Goal: Task Accomplishment & Management: Manage account settings

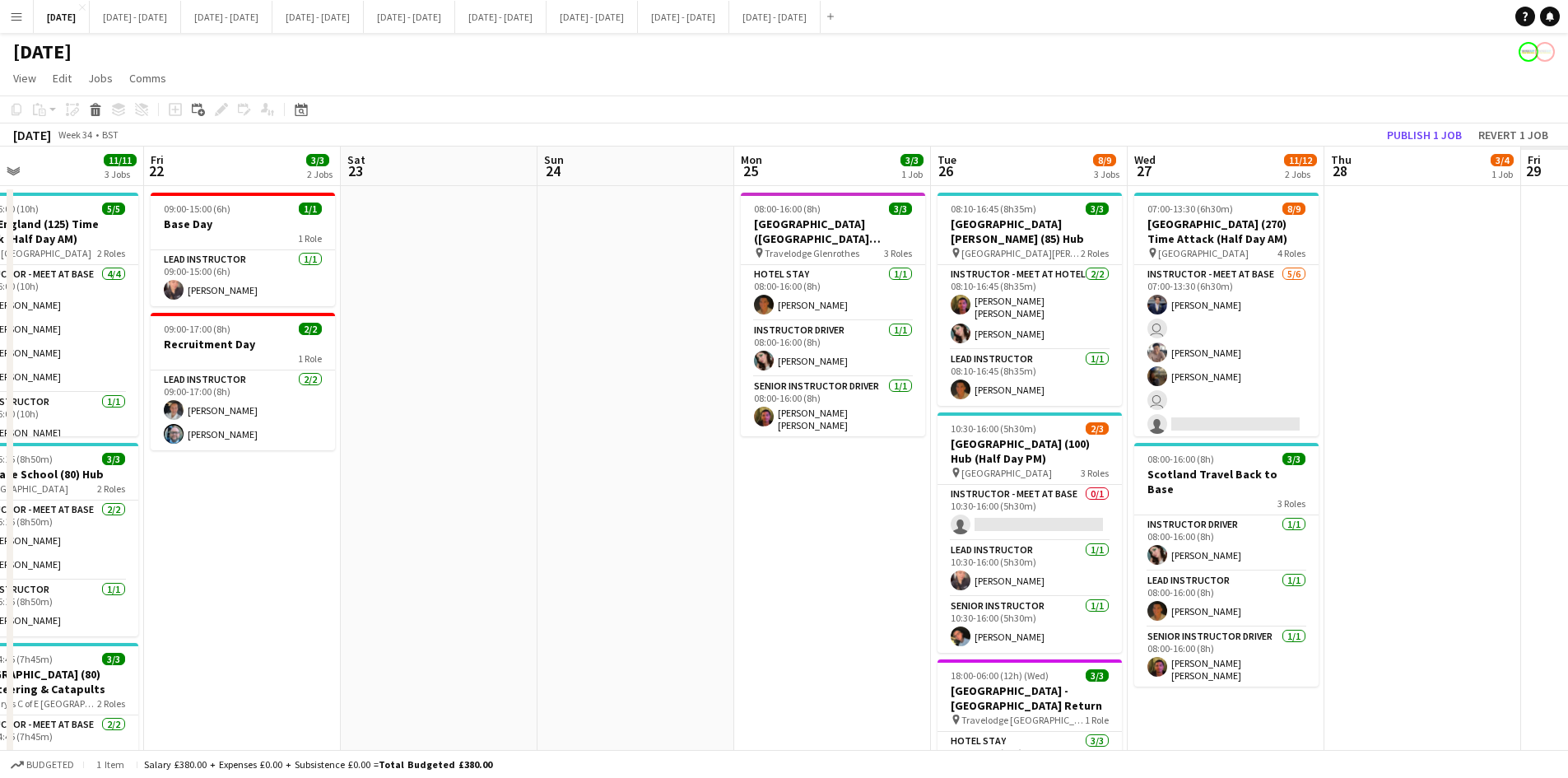
scroll to position [0, 637]
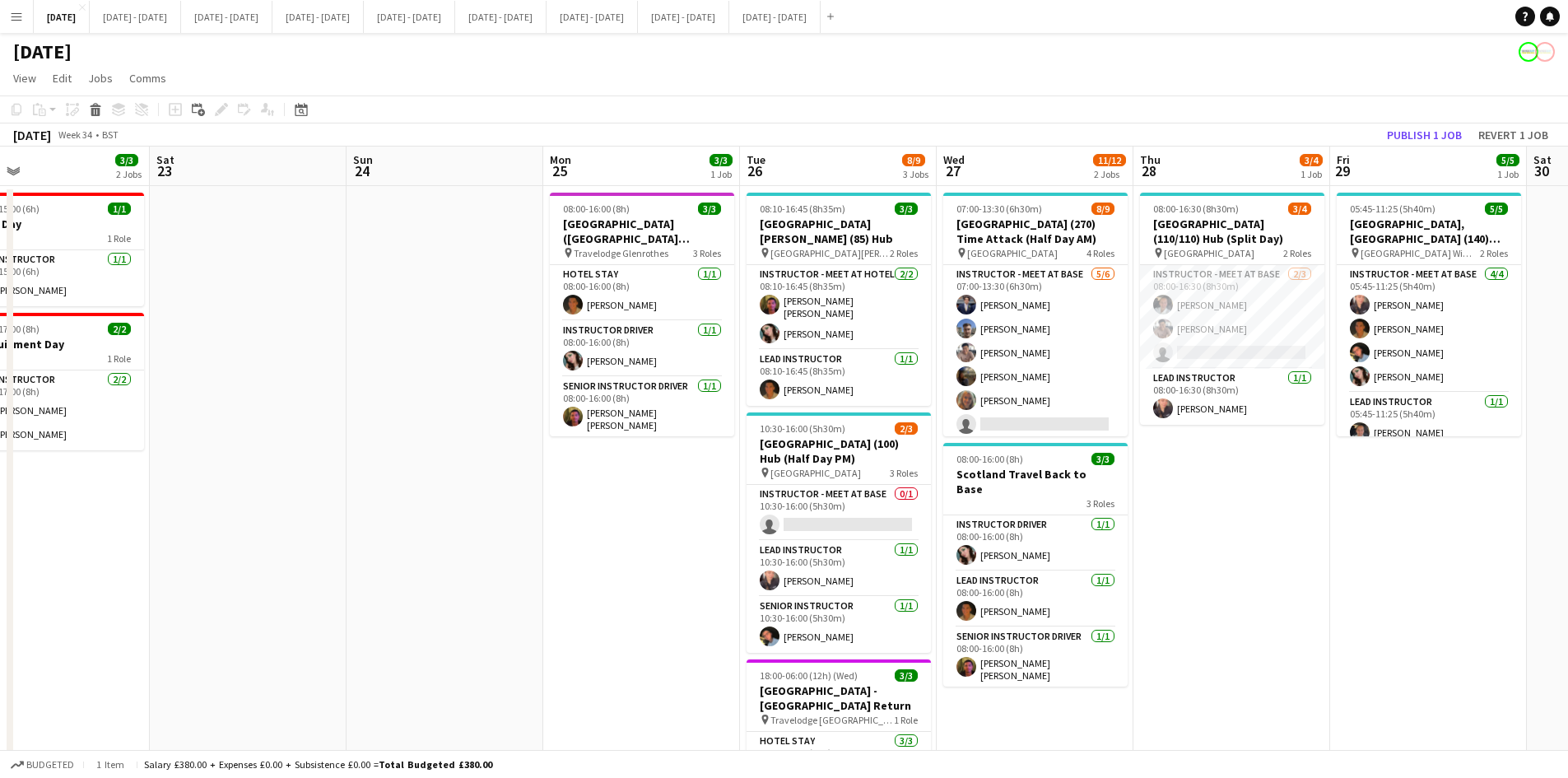
drag, startPoint x: 1383, startPoint y: 345, endPoint x: 206, endPoint y: 345, distance: 1177.0
click at [206, 345] on app-calendar-viewport "Tue 19 6/6 2 Jobs Wed 20 5/5 1 Job Thu 21 11/11 3 Jobs Fri 22 3/3 2 Jobs Sat 23…" at bounding box center [784, 524] width 1568 height 755
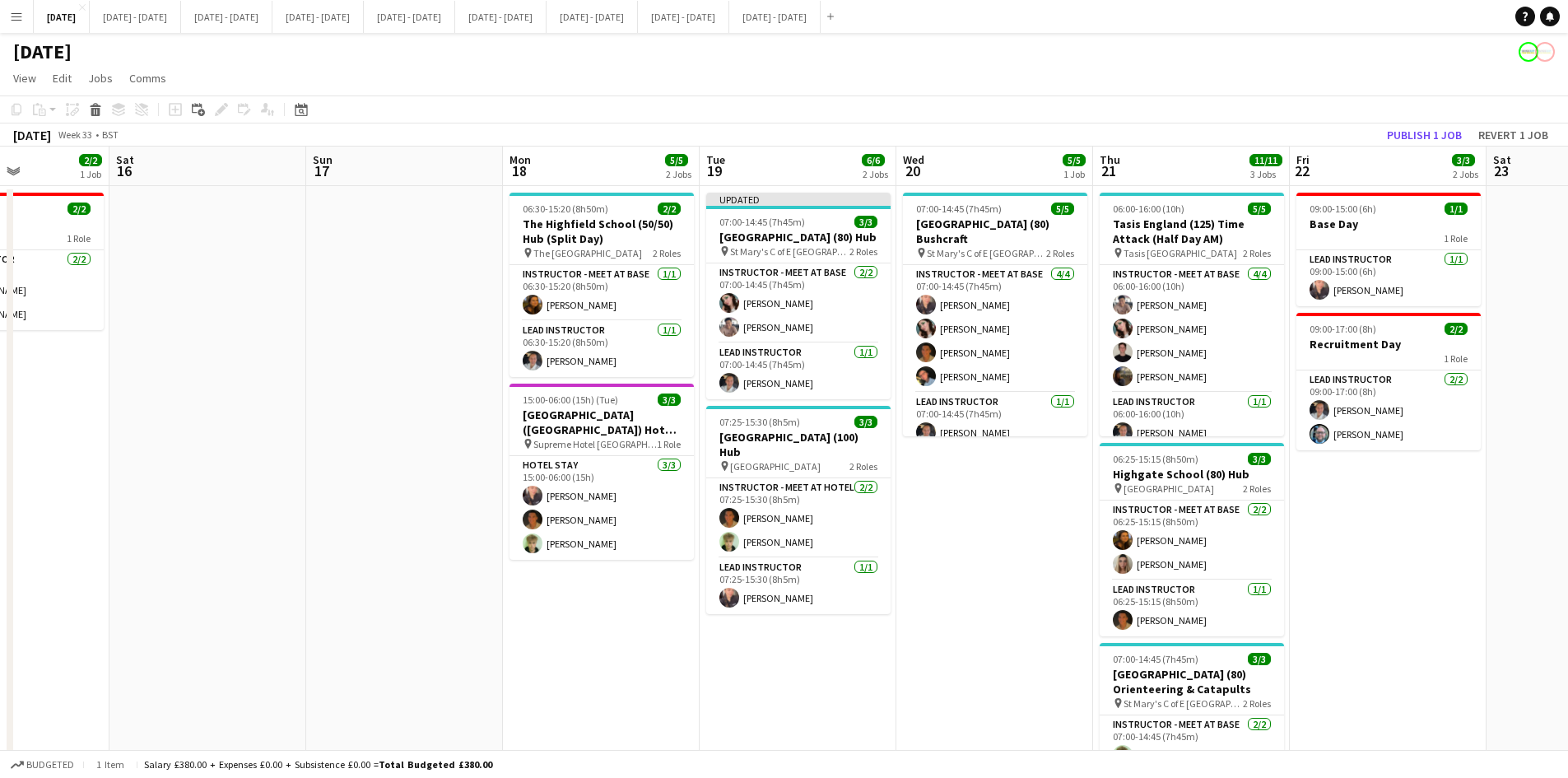
scroll to position [0, 515]
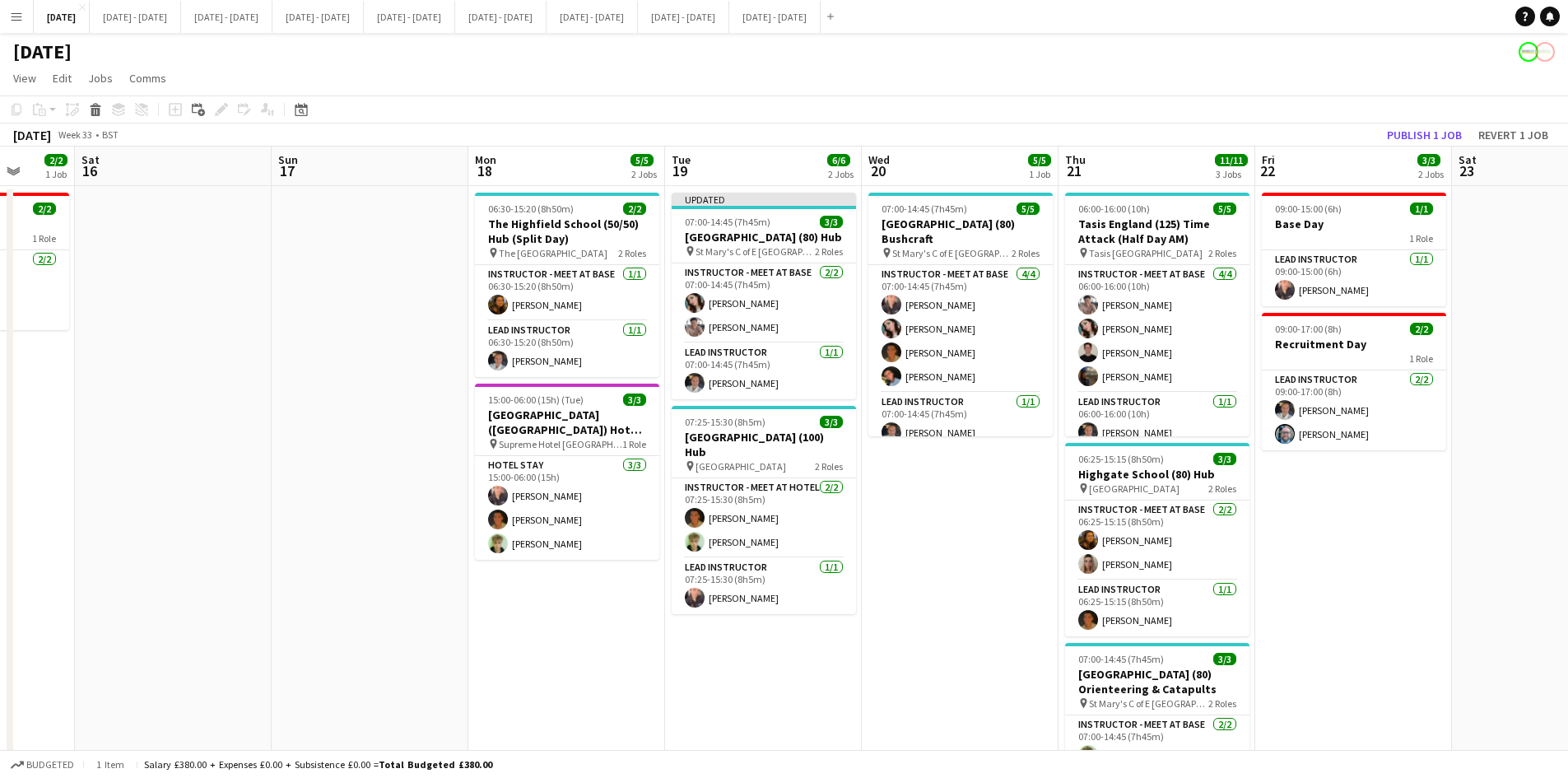
drag, startPoint x: 247, startPoint y: 295, endPoint x: 1549, endPoint y: 280, distance: 1302.1
click at [1549, 280] on app-calendar-viewport "Wed 13 1/2 1 Job Thu 14 3/3 2 Jobs Fri 15 2/2 1 Job Sat 16 Sun 17 Mon 18 5/5 2 …" at bounding box center [784, 524] width 1568 height 755
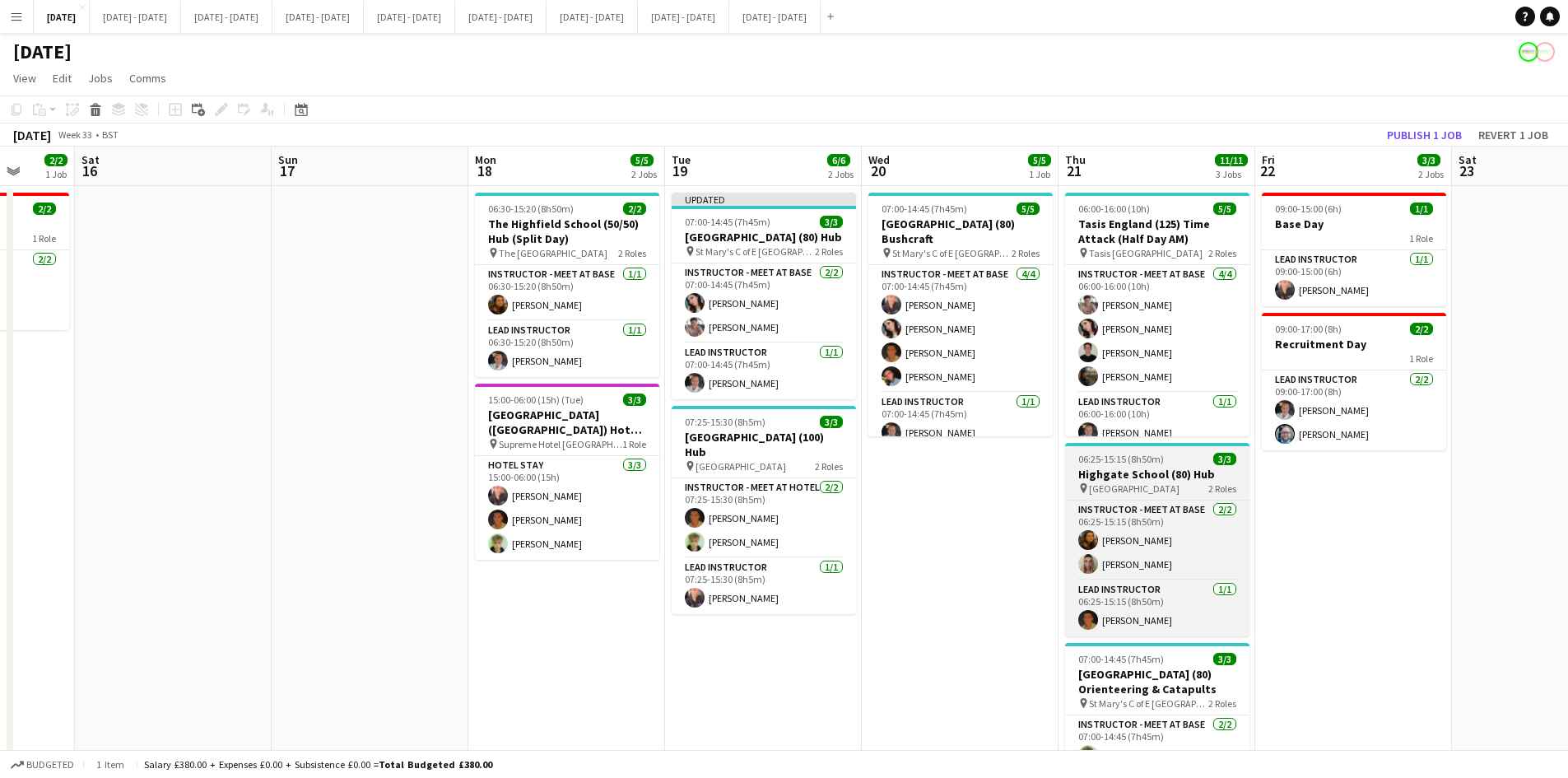
click at [1180, 454] on div "06:25-15:15 (8h50m) 3/3" at bounding box center [1157, 458] width 184 height 12
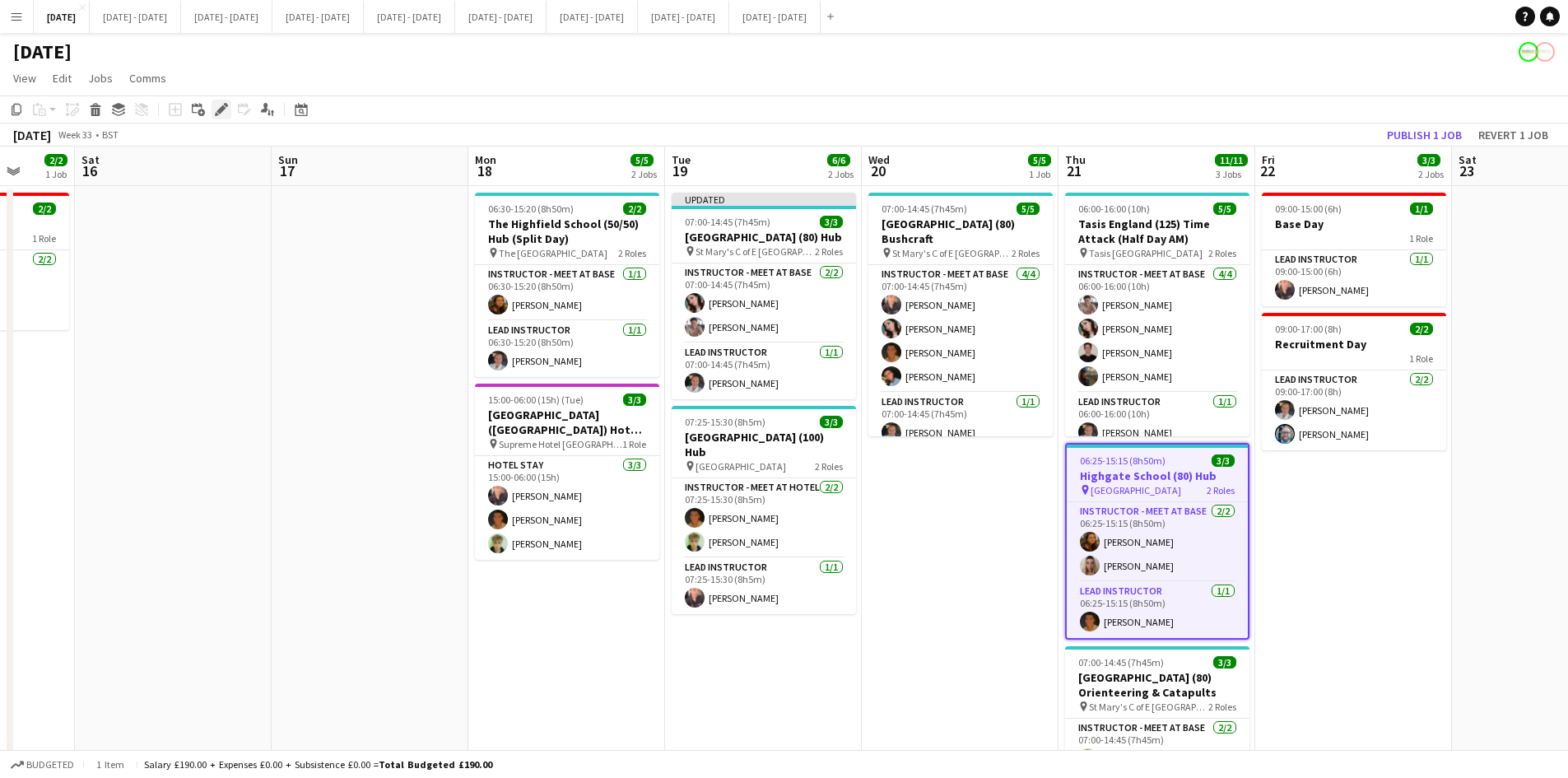
click at [223, 107] on icon at bounding box center [221, 110] width 9 height 9
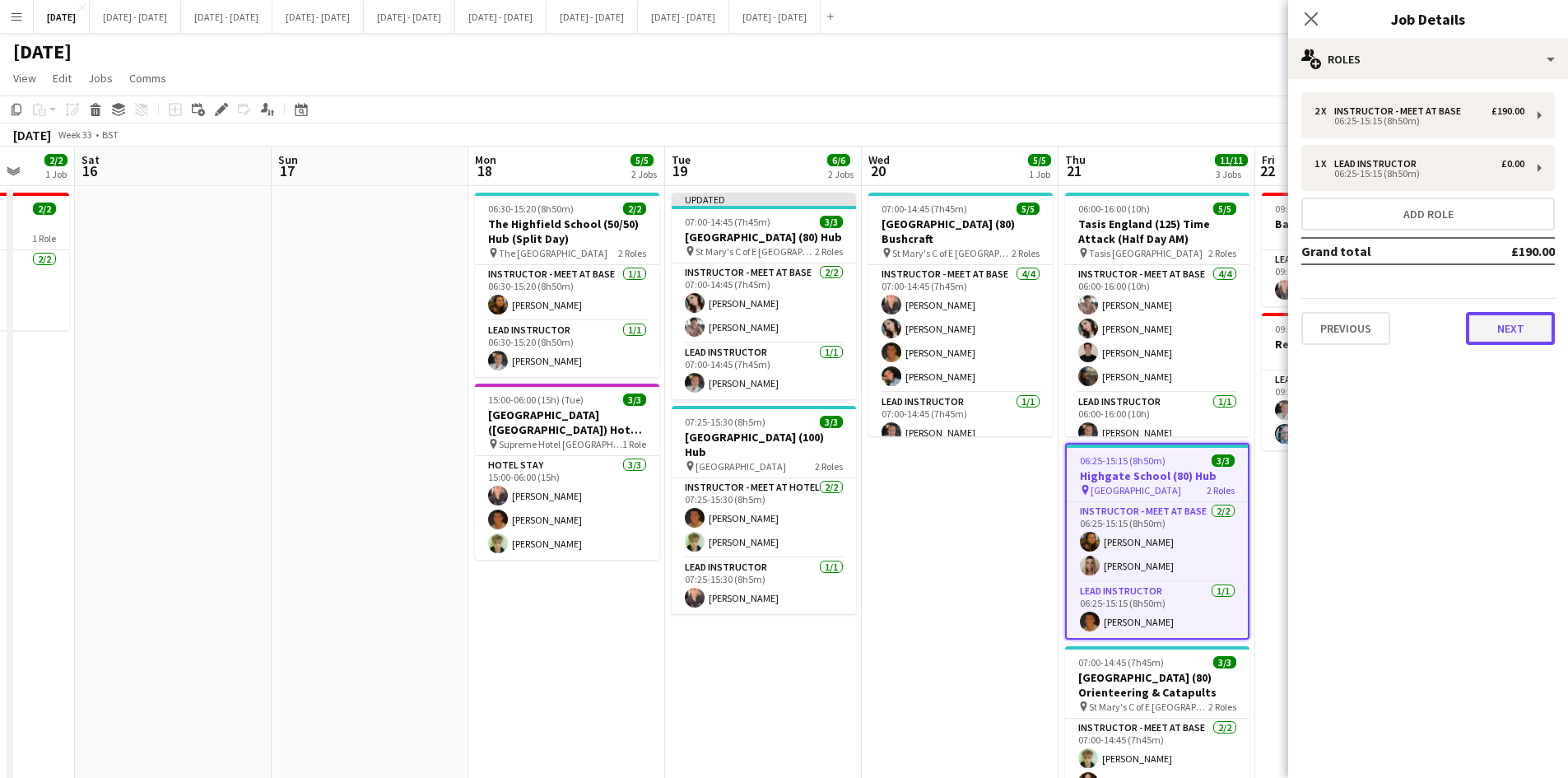
click at [1495, 321] on button "Next" at bounding box center [1509, 329] width 89 height 33
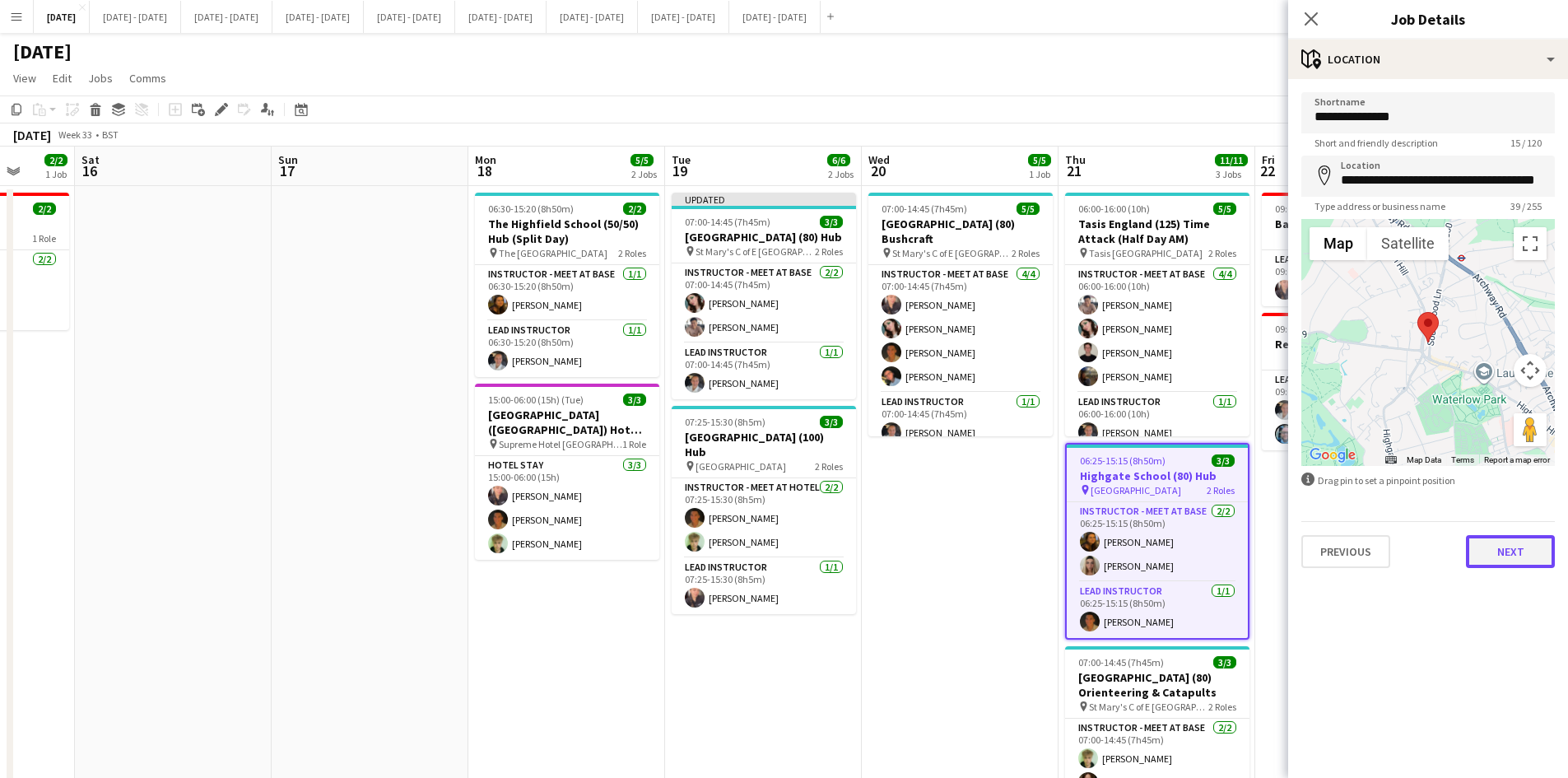
click at [1474, 545] on button "Next" at bounding box center [1509, 552] width 89 height 33
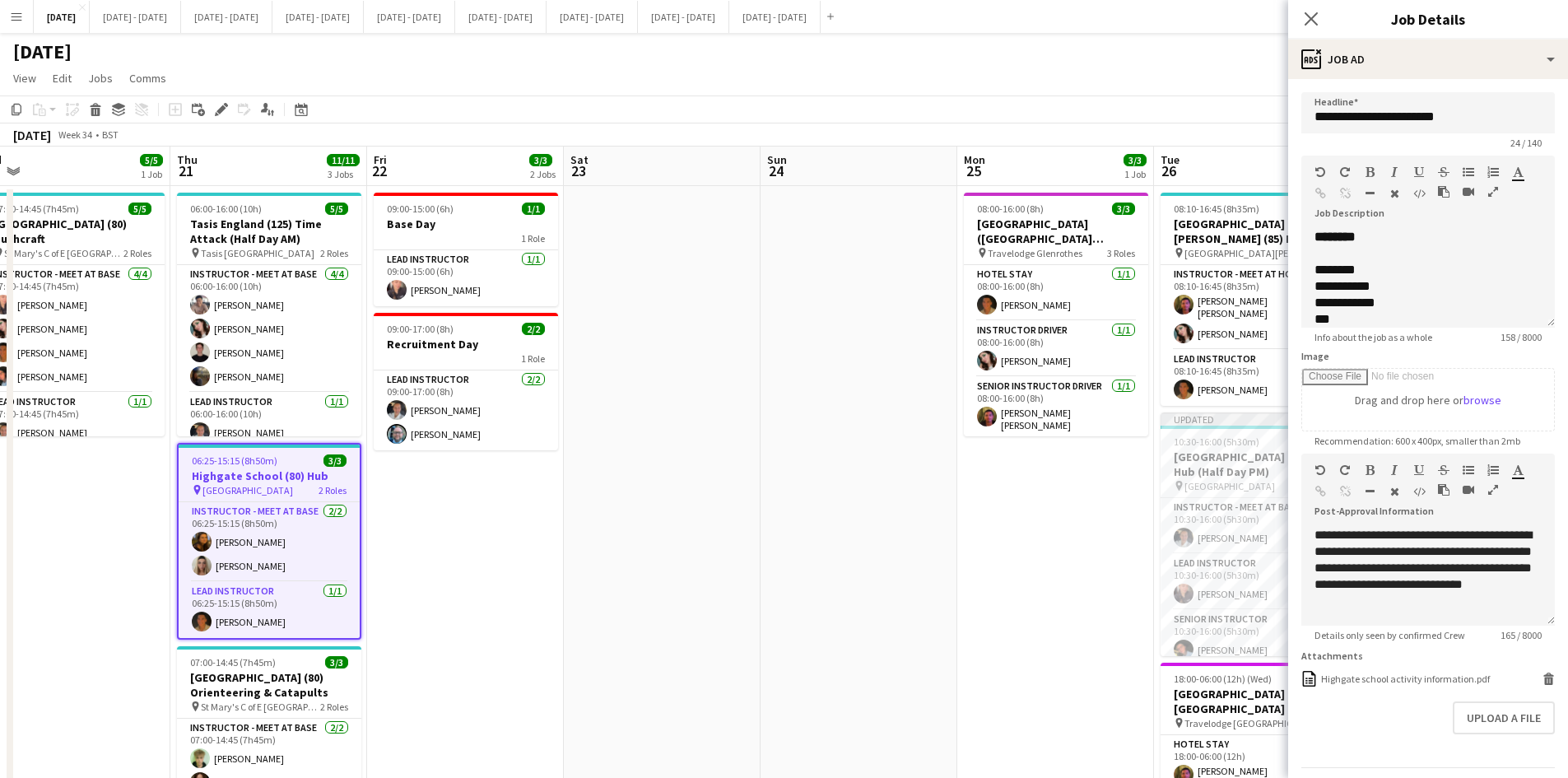
scroll to position [0, 623]
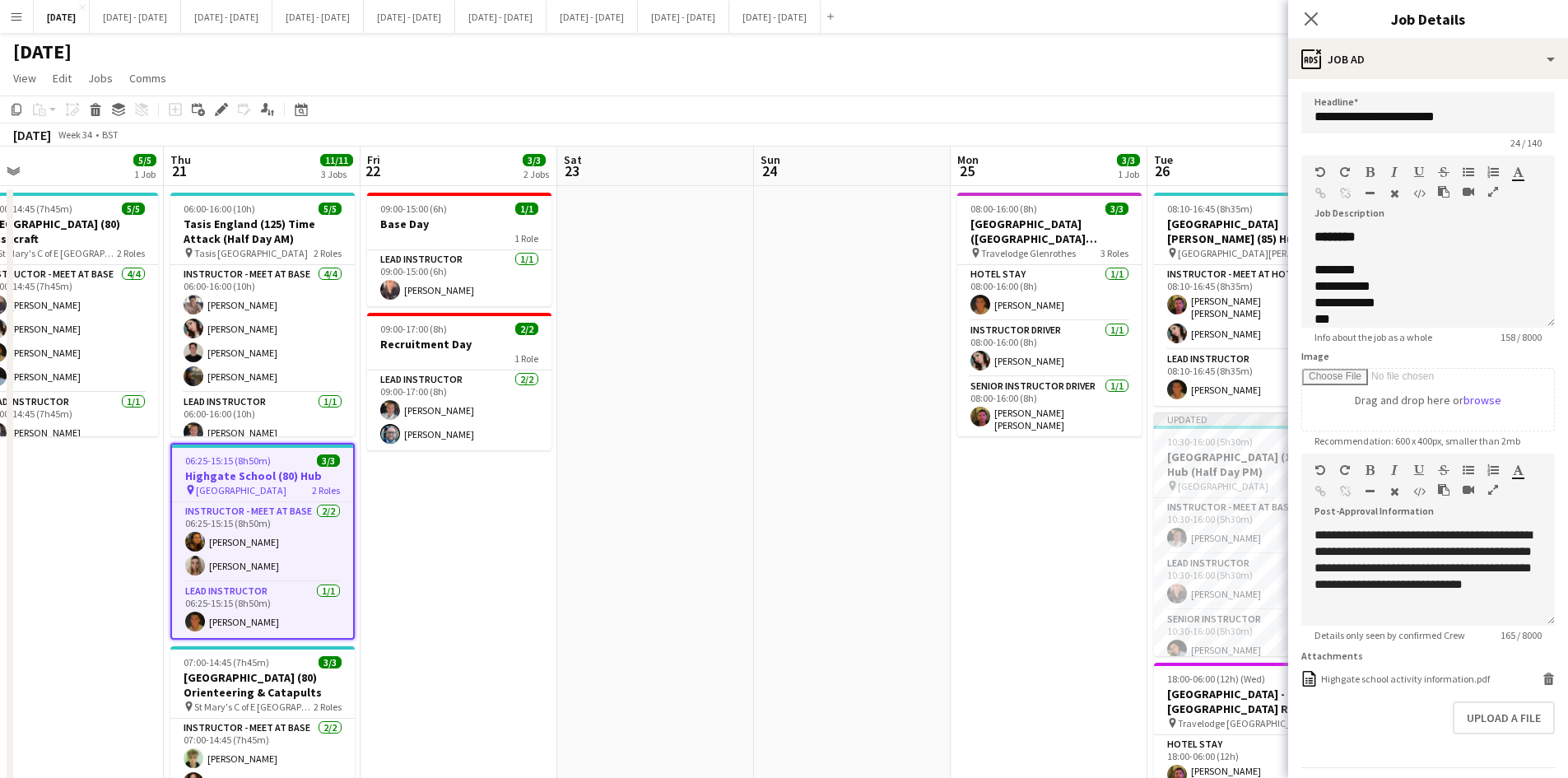
drag, startPoint x: 911, startPoint y: 531, endPoint x: 16, endPoint y: 487, distance: 896.1
click at [16, 487] on app-calendar-viewport "Sun 17 Mon 18 5/5 2 Jobs Tue 19 6/6 2 Jobs Wed 20 5/5 1 Job Thu 21 11/11 3 Jobs…" at bounding box center [784, 524] width 1568 height 755
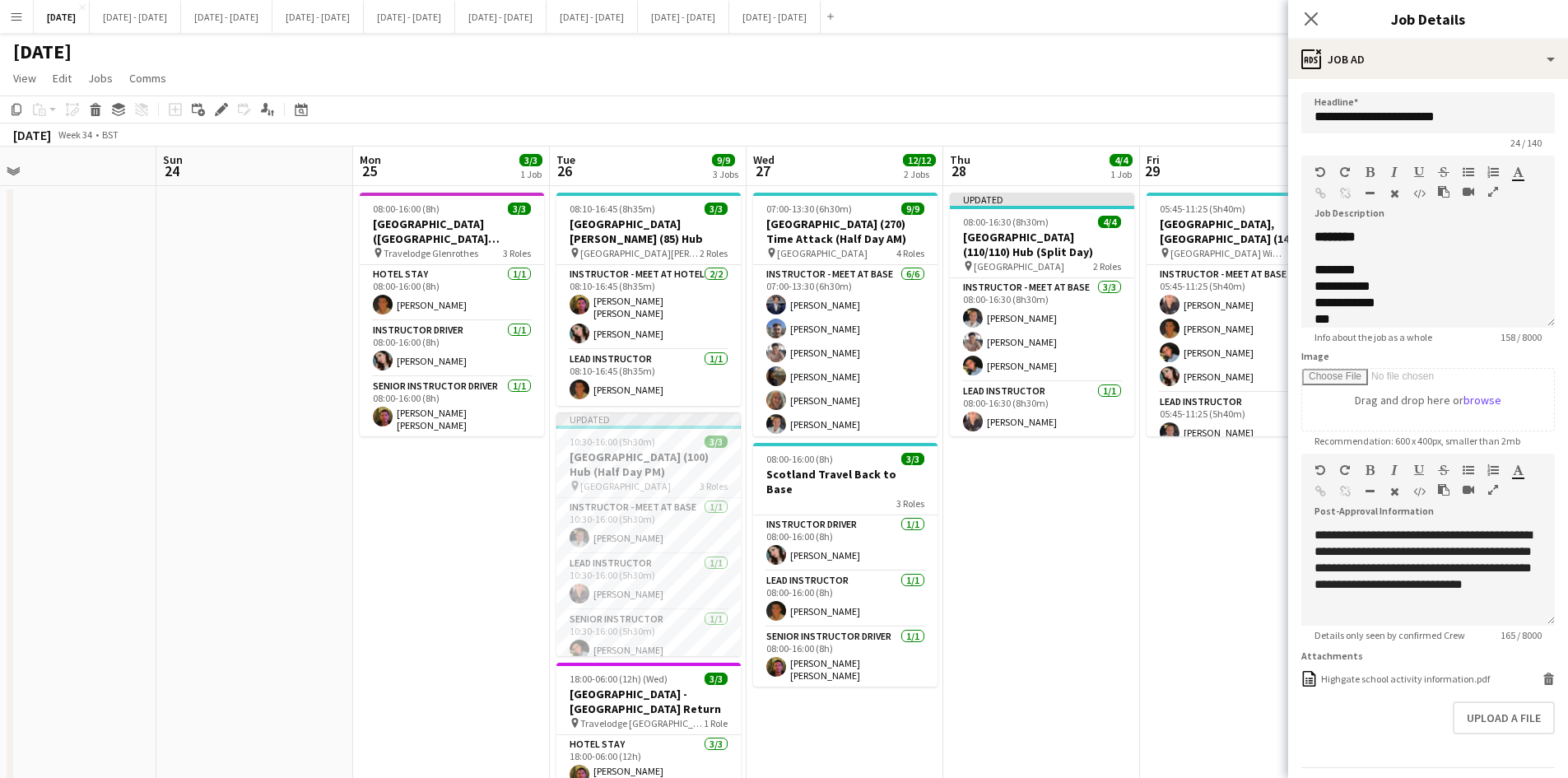
scroll to position [0, 637]
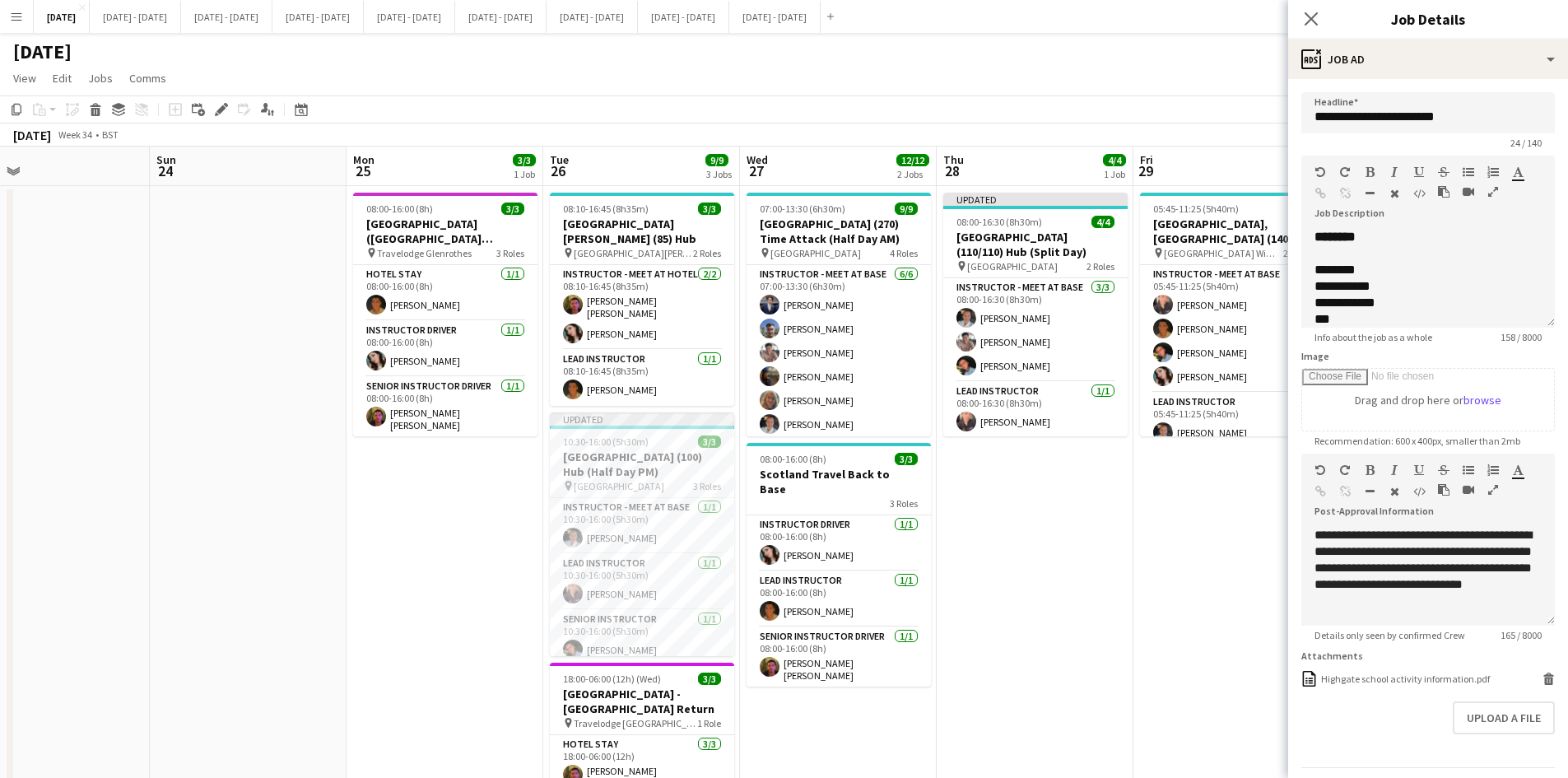
drag, startPoint x: 1060, startPoint y: 532, endPoint x: 456, endPoint y: 532, distance: 604.0
click at [456, 532] on app-calendar-viewport "Wed 20 5/5 1 Job Thu 21 11/11 3 Jobs Fri 22 3/3 2 Jobs Sat 23 Sun 24 Mon 25 3/3…" at bounding box center [784, 524] width 1568 height 755
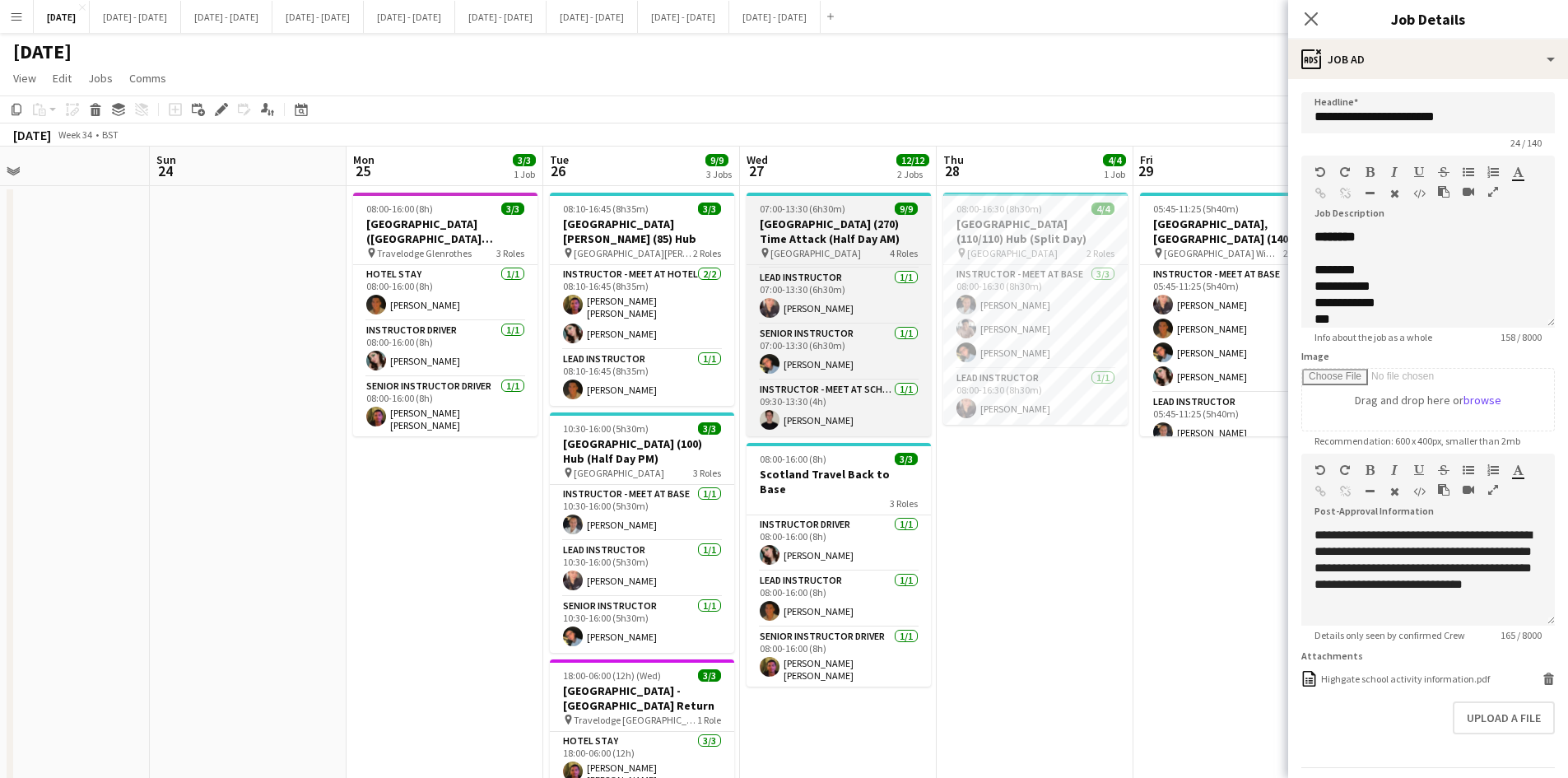
scroll to position [0, 0]
